Goal: Task Accomplishment & Management: Use online tool/utility

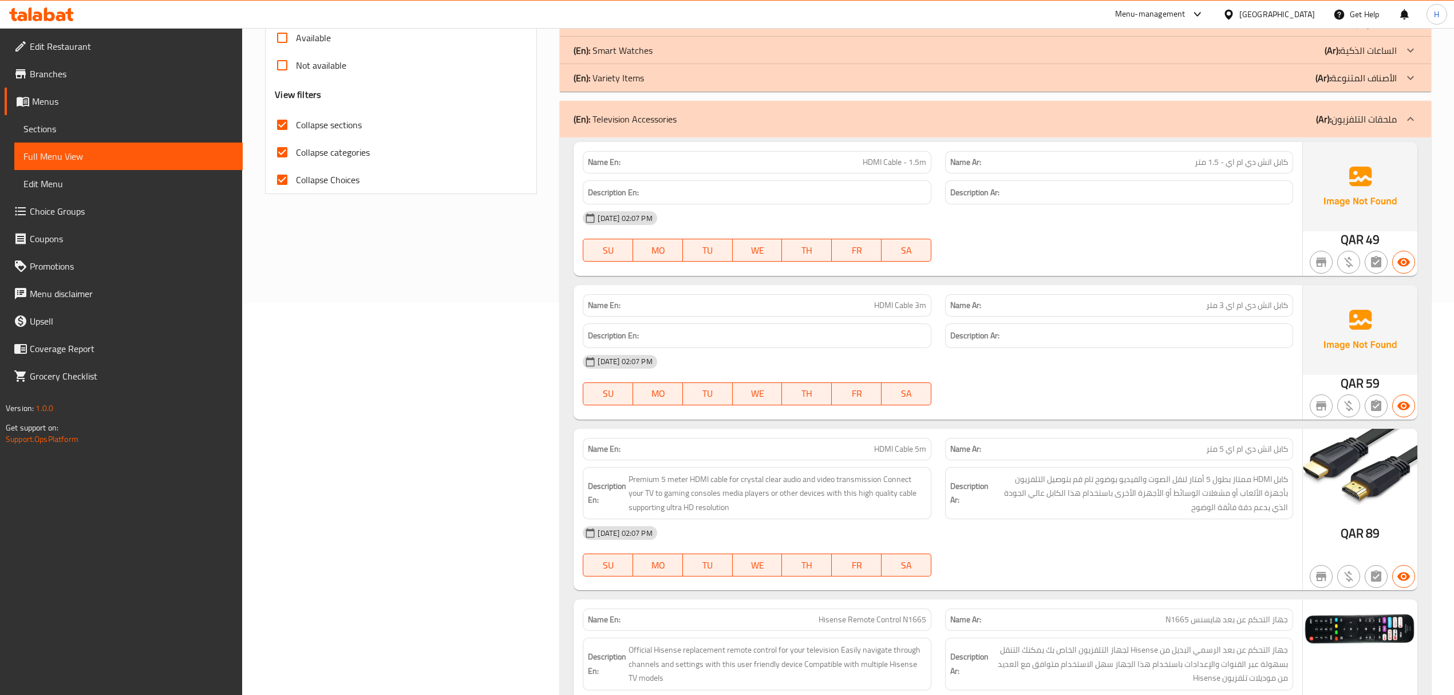
scroll to position [379, 0]
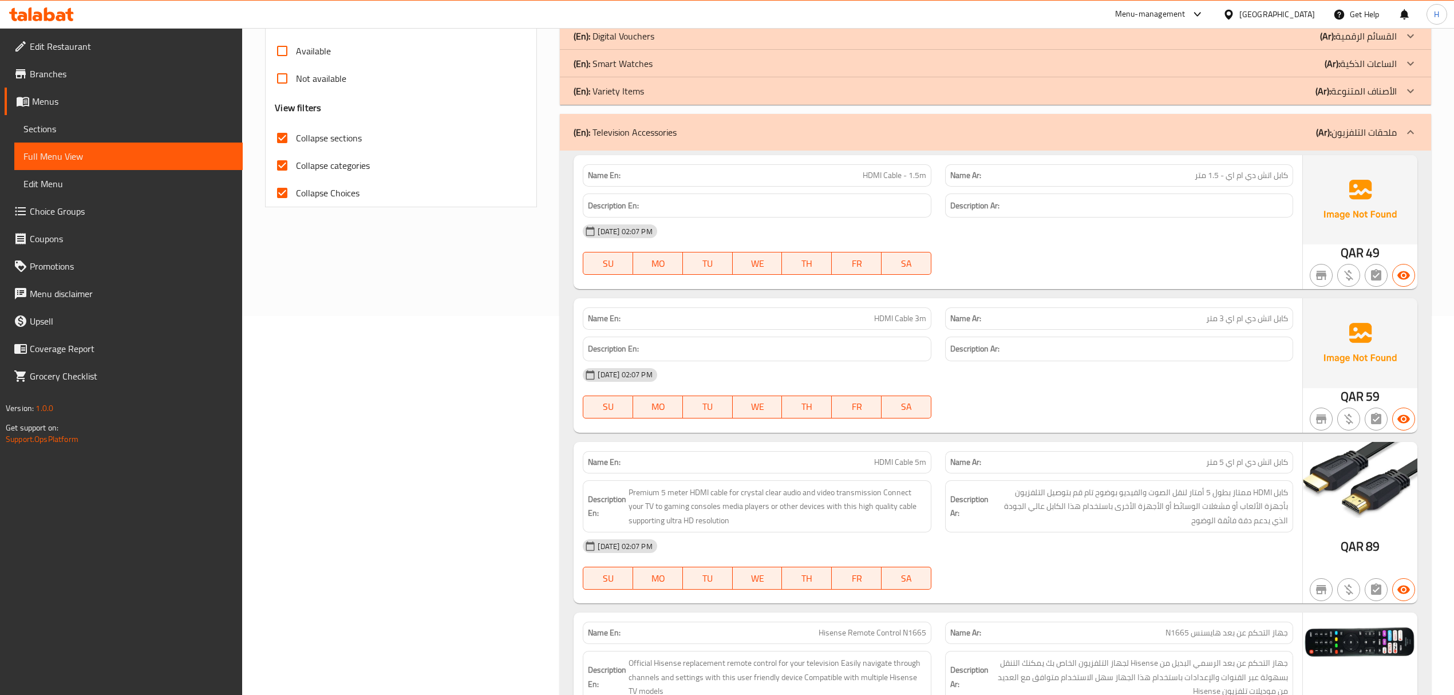
click at [914, 466] on span "HDMI Cable 5m" at bounding box center [900, 462] width 52 height 12
copy span "HDMI Cable 5m"
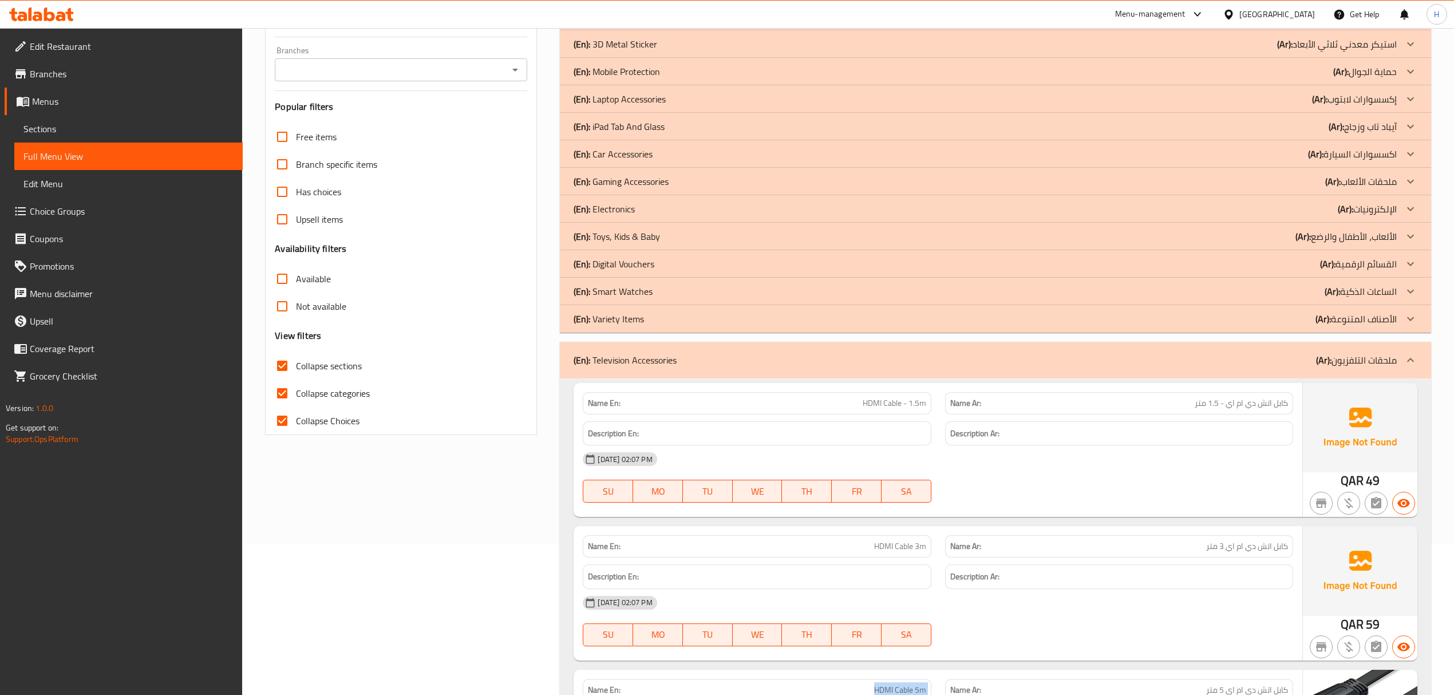
scroll to position [74, 0]
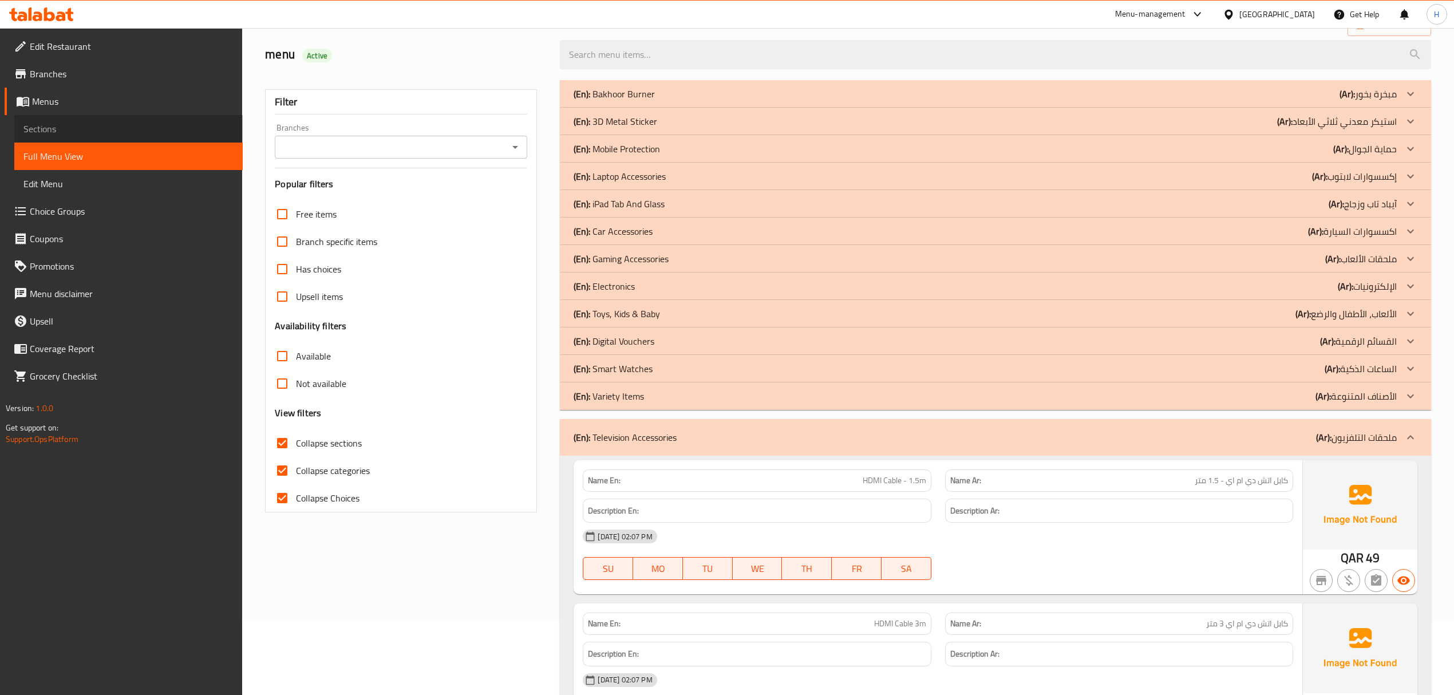
click at [47, 129] on span "Sections" at bounding box center [128, 129] width 210 height 14
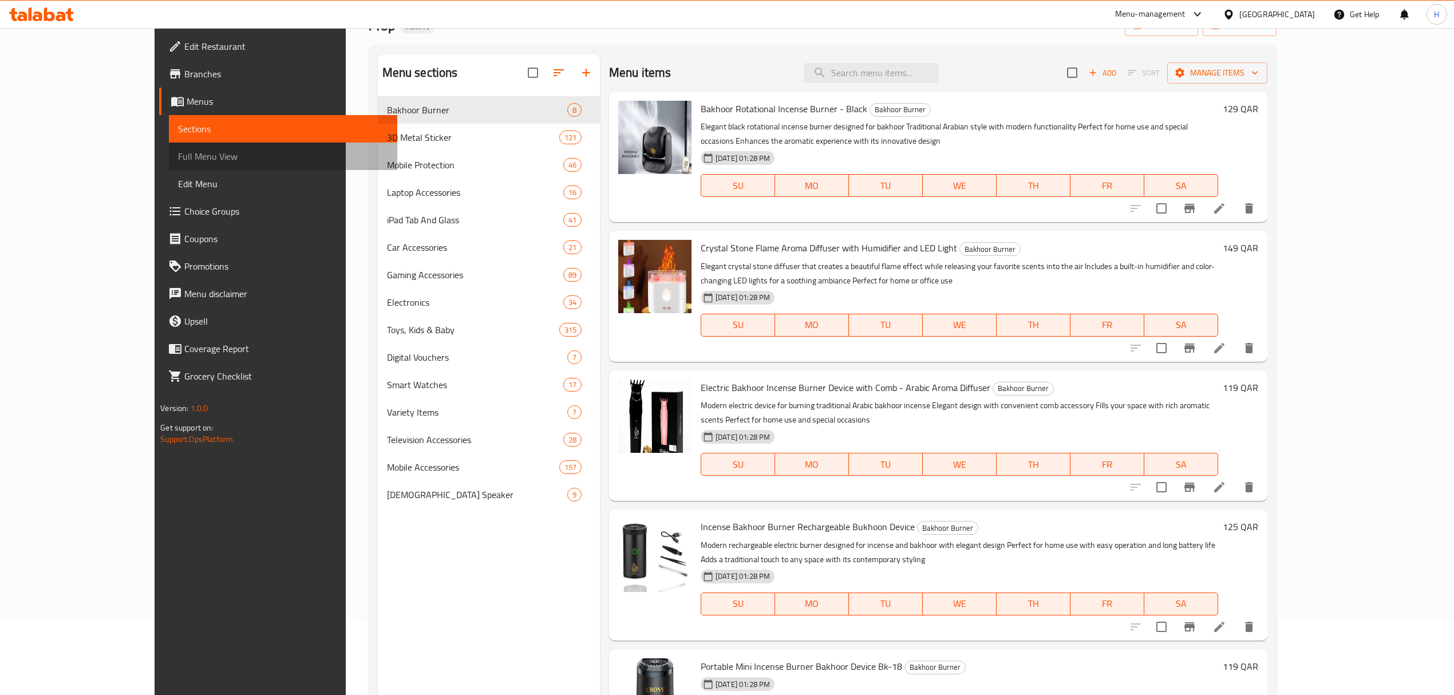
click at [178, 158] on span "Full Menu View" at bounding box center [283, 156] width 210 height 14
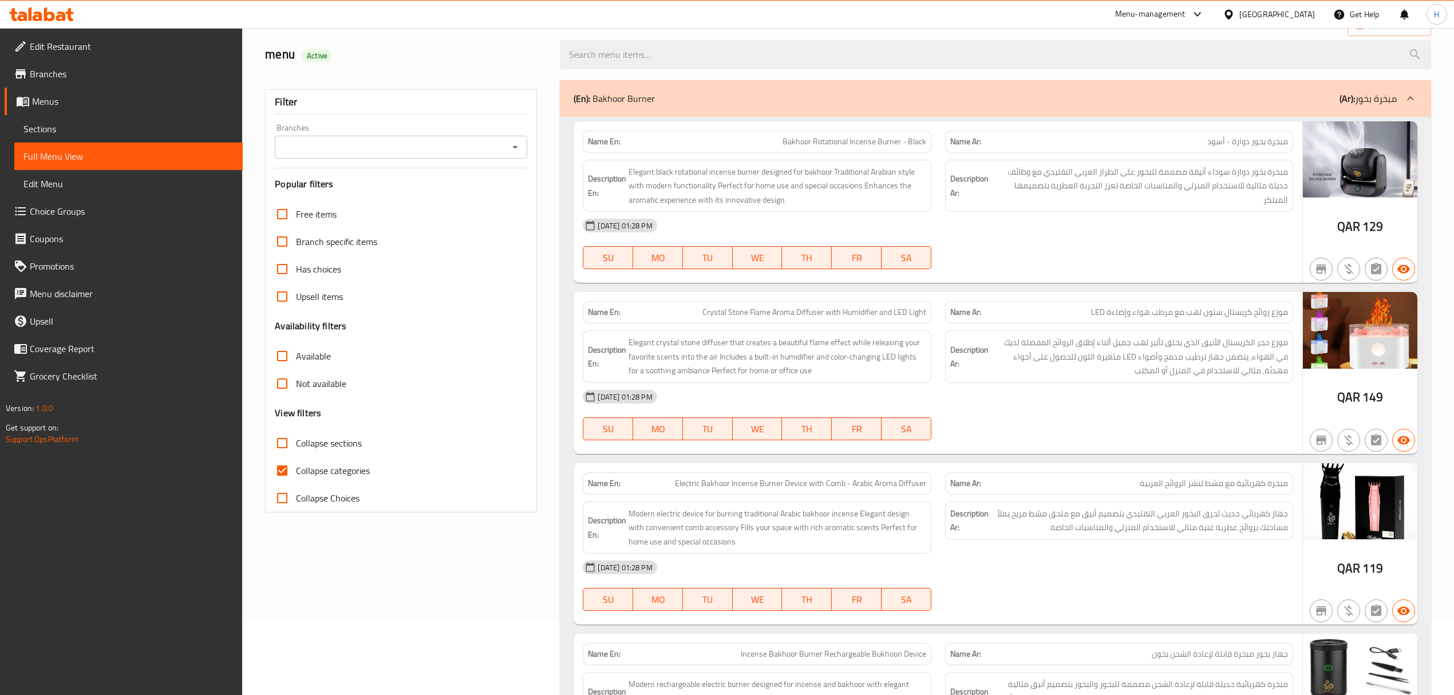
click at [283, 440] on input "Collapse sections" at bounding box center [281, 442] width 27 height 27
checkbox input "true"
click at [285, 502] on input "Collapse Choices" at bounding box center [281, 497] width 27 height 27
checkbox input "true"
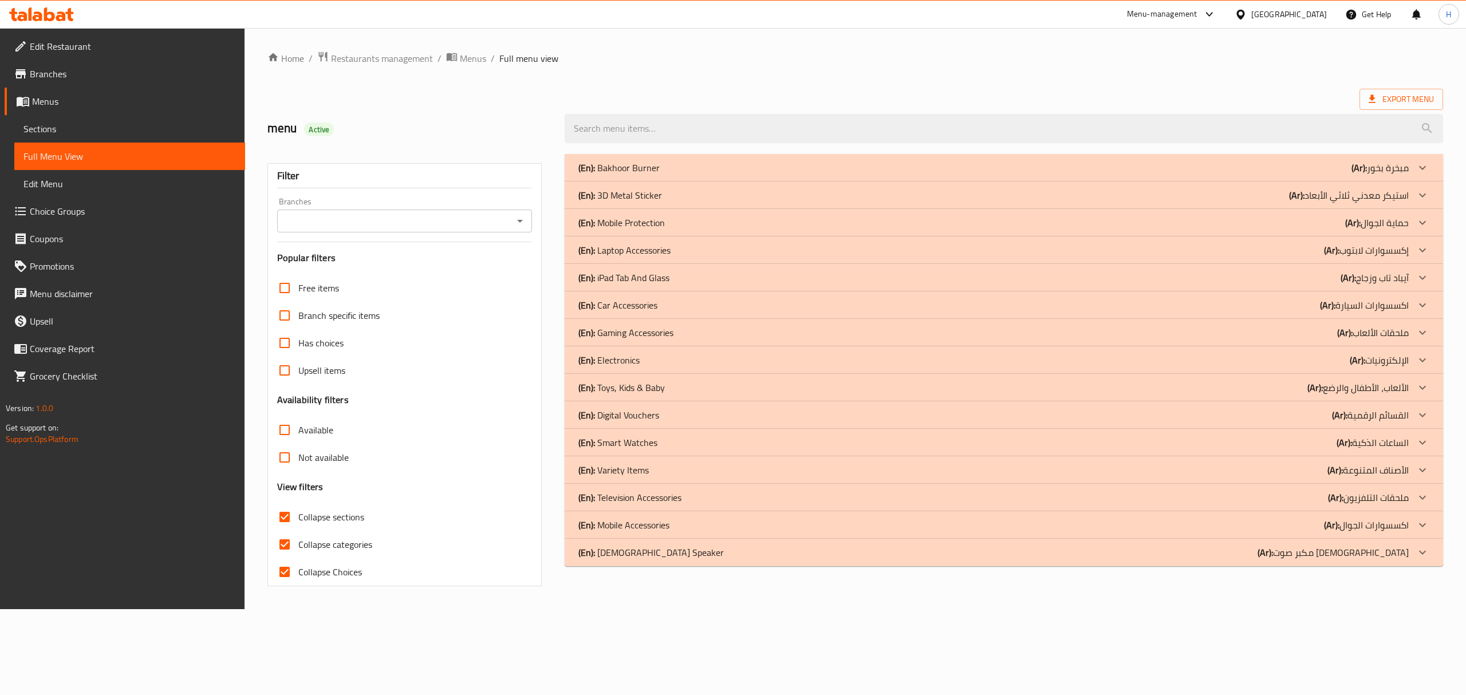
click at [685, 200] on div "(En): 3D Metal Sticker (Ar): استيكر معدني ثلاثي الأبعاد" at bounding box center [993, 195] width 830 height 14
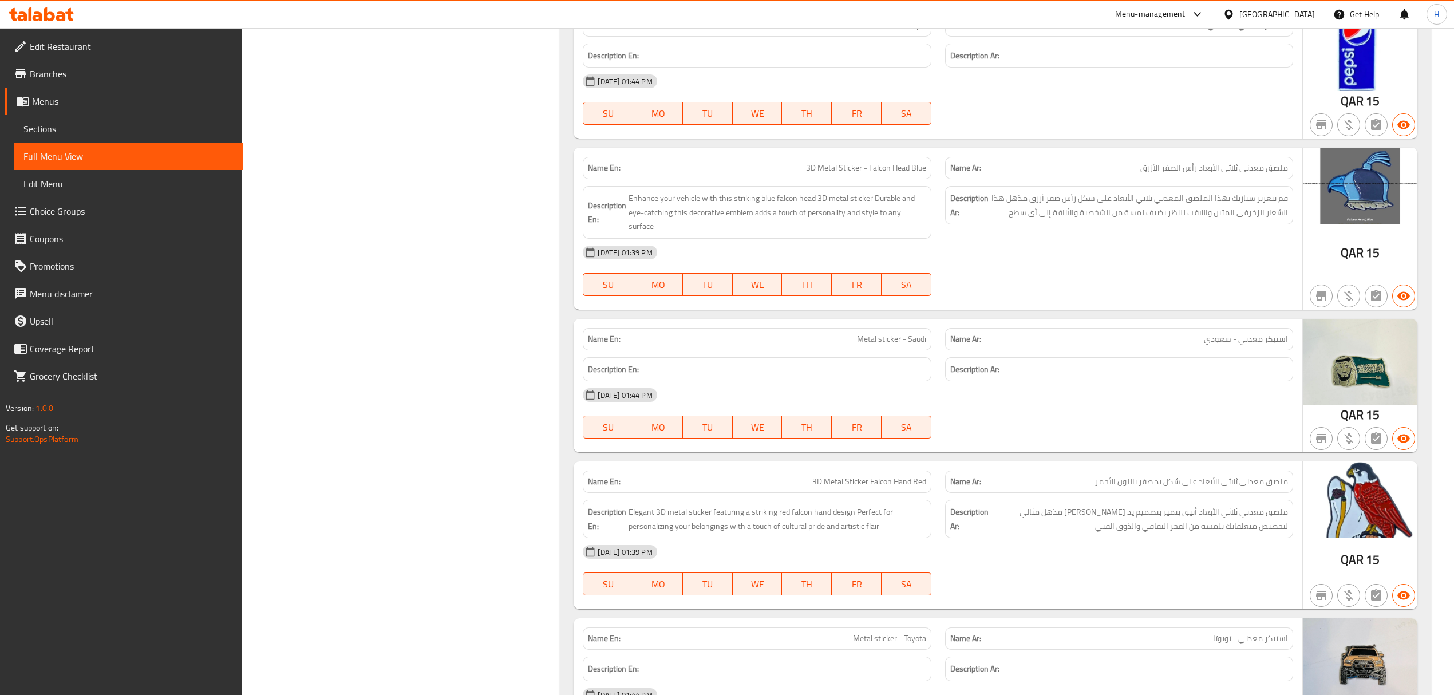
scroll to position [9159, 0]
click at [866, 175] on span "3D Metal Sticker - Falcon Head Blue" at bounding box center [866, 169] width 120 height 12
copy span "3D Metal Sticker - Falcon Head Blue"
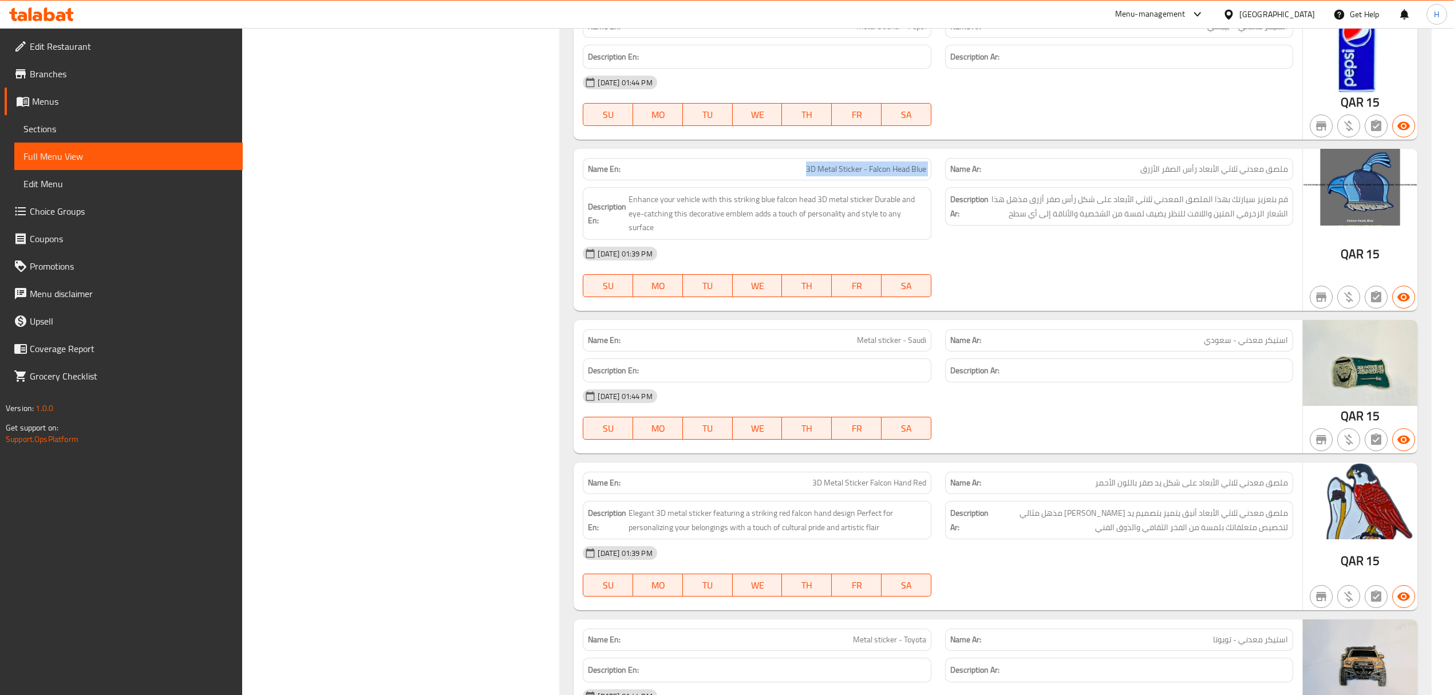
copy span "3D Metal Sticker - Falcon Head Blue"
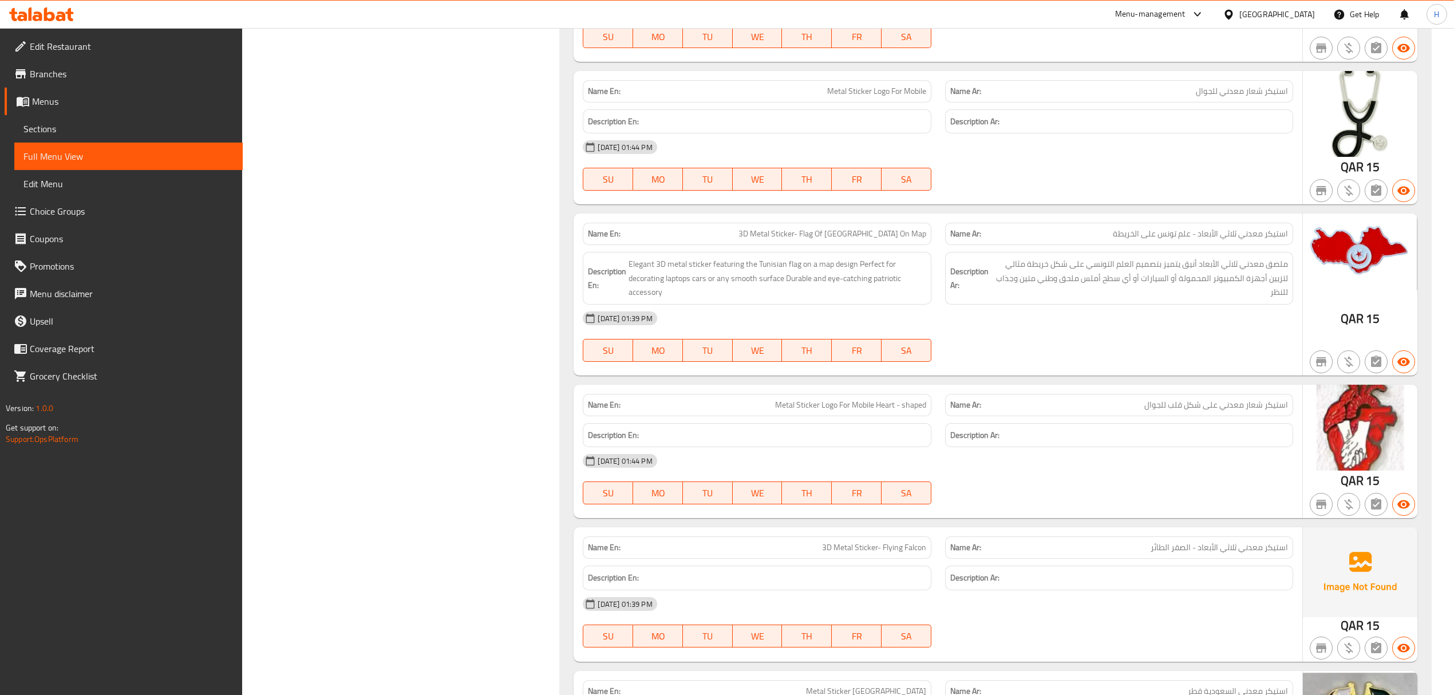
scroll to position [10610, 0]
click at [892, 96] on span "Metal Sticker Logo For Mobile" at bounding box center [876, 90] width 99 height 12
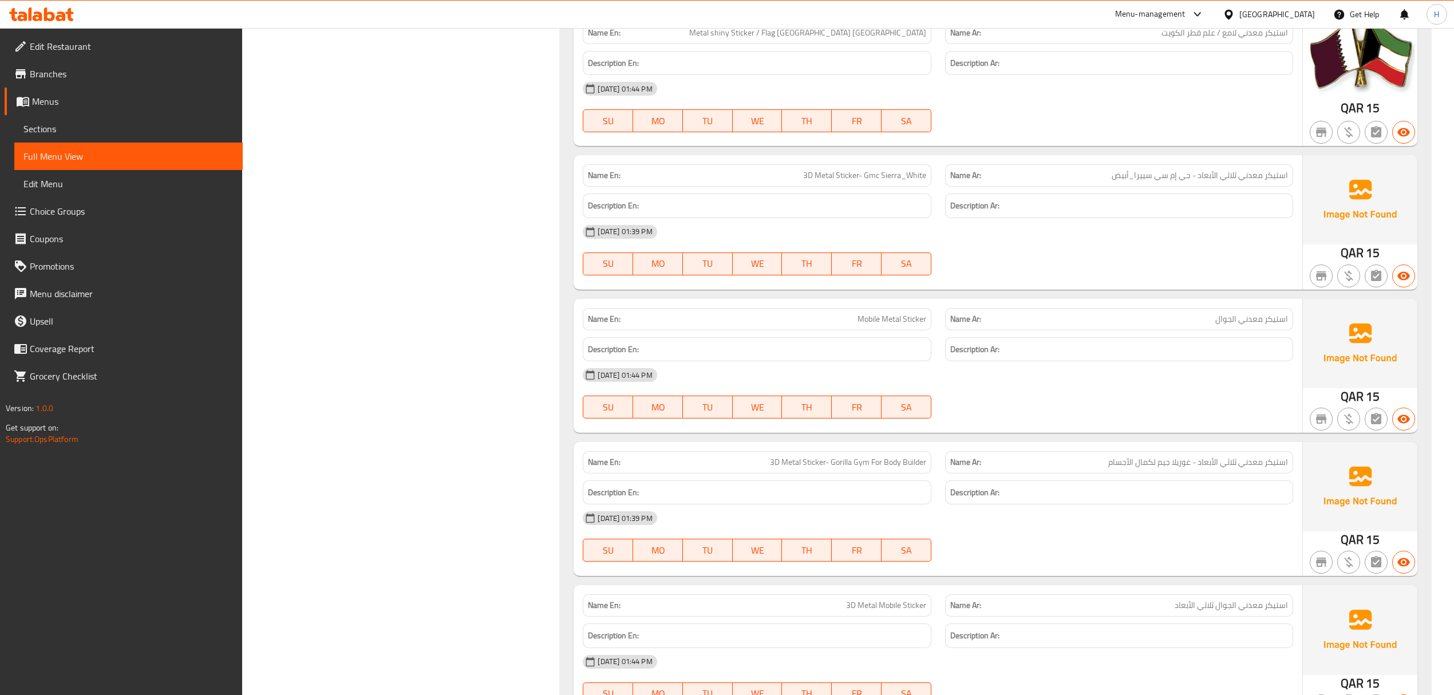
scroll to position [11602, 0]
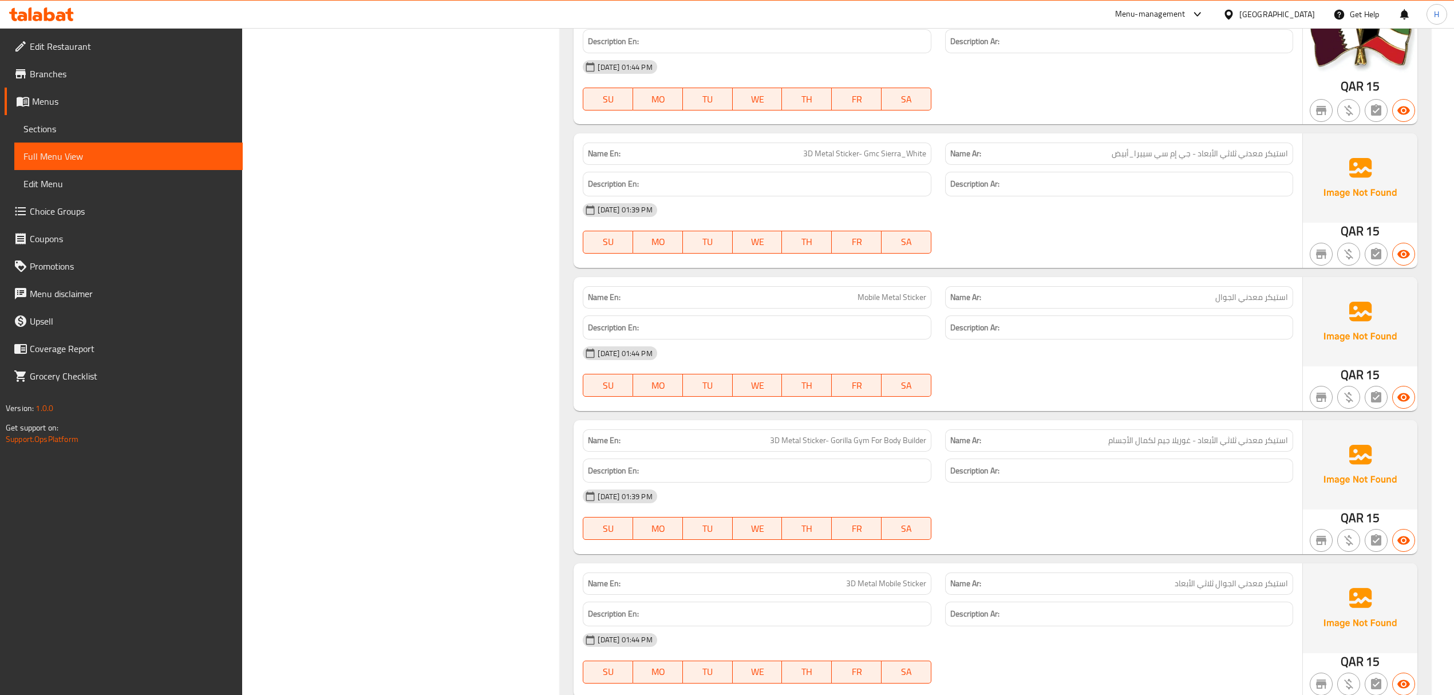
click at [855, 303] on p "Name En: Mobile Metal Sticker" at bounding box center [757, 297] width 338 height 12
copy span "Mobile Metal Sticker"
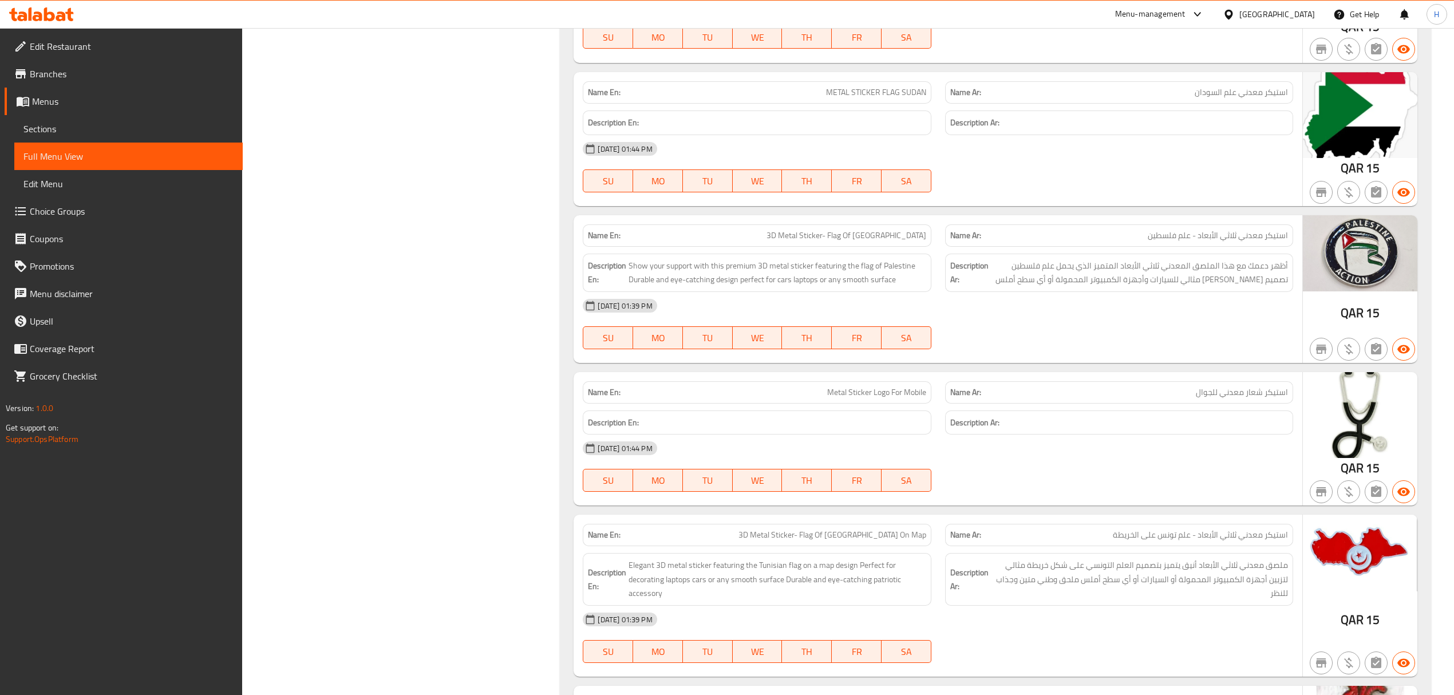
scroll to position [10304, 0]
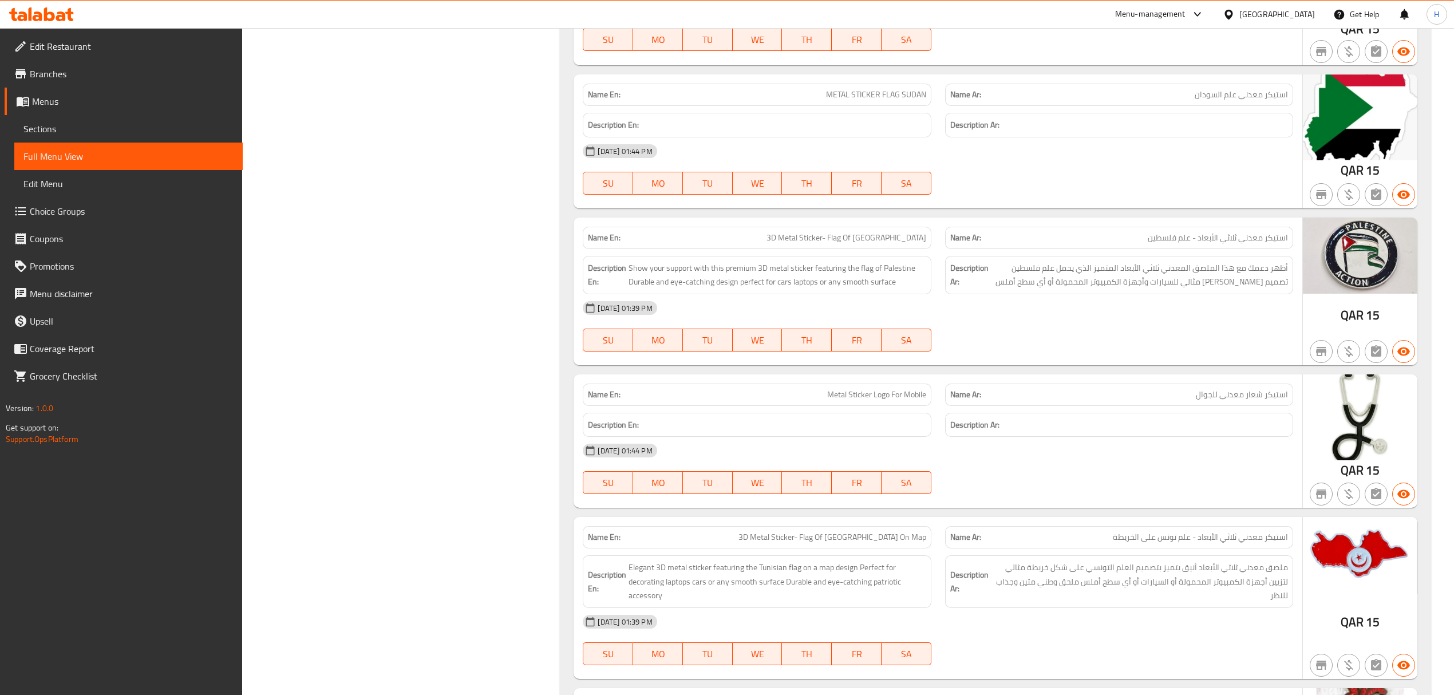
click at [902, 401] on span "Metal Sticker Logo For Mobile" at bounding box center [876, 395] width 99 height 12
copy span "Metal Sticker Logo For Mobile"
click at [910, 401] on span "Metal Sticker Logo For Mobile" at bounding box center [876, 395] width 99 height 12
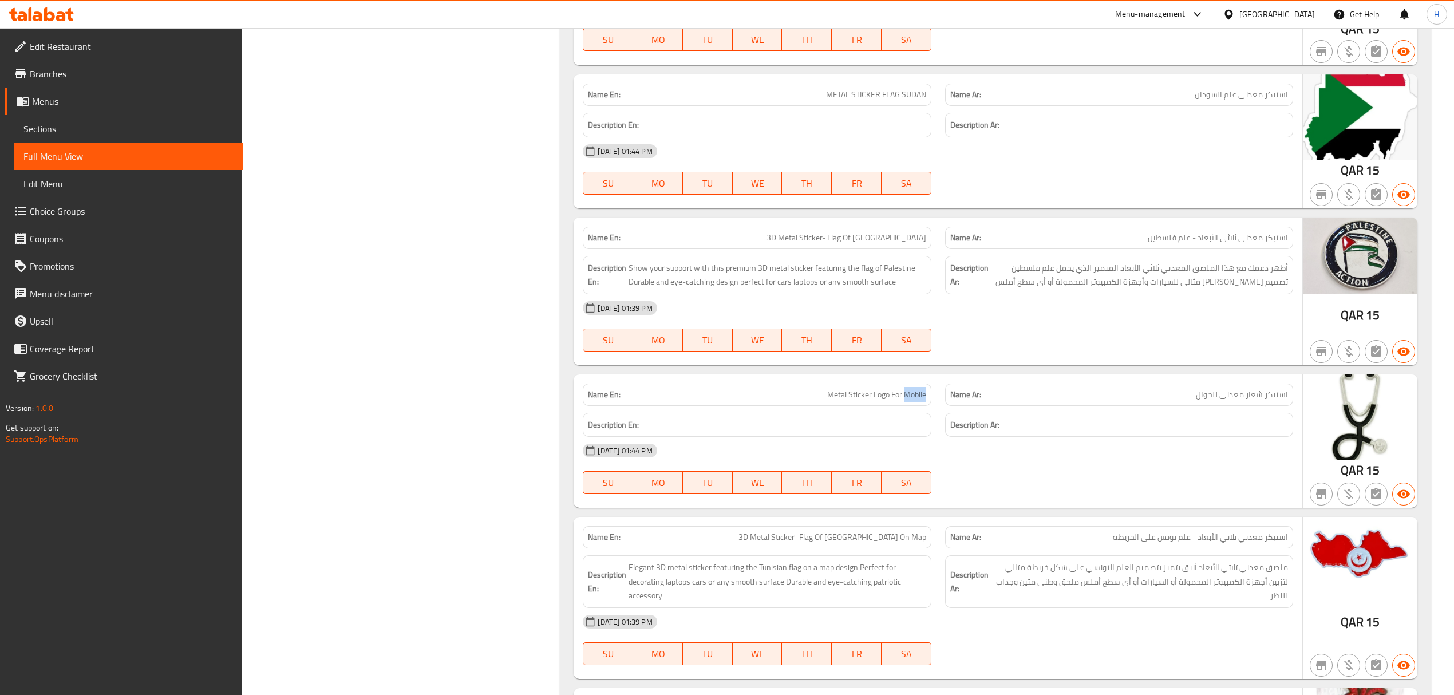
click at [910, 401] on span "Metal Sticker Logo For Mobile" at bounding box center [876, 395] width 99 height 12
click at [854, 401] on span "Metal Sticker Logo For Mobile" at bounding box center [876, 395] width 99 height 12
